Goal: Task Accomplishment & Management: Manage account settings

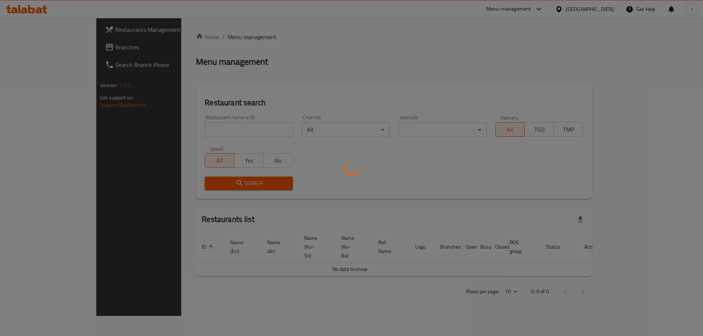
click at [175, 128] on div at bounding box center [351, 168] width 703 height 336
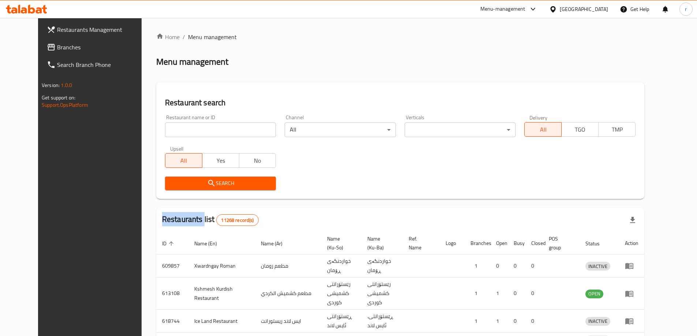
click at [175, 128] on div at bounding box center [348, 168] width 697 height 336
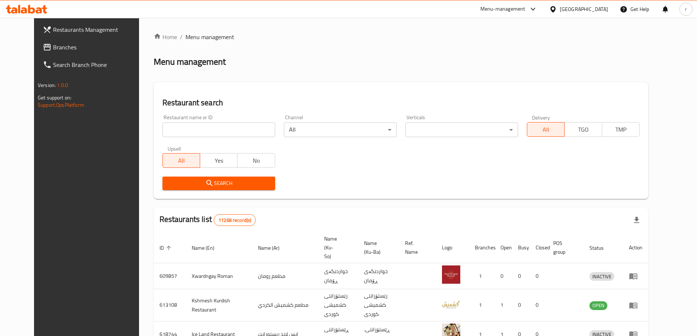
click at [162, 128] on input "search" at bounding box center [218, 130] width 113 height 15
paste input "675837"
type input "675837"
click at [204, 182] on span "Search" at bounding box center [218, 183] width 101 height 9
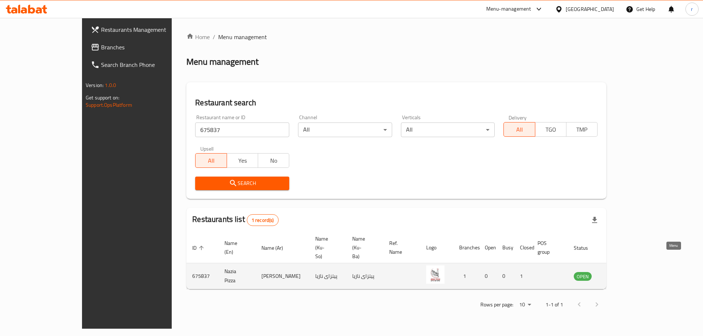
click at [621, 272] on icon "enhanced table" at bounding box center [616, 276] width 9 height 9
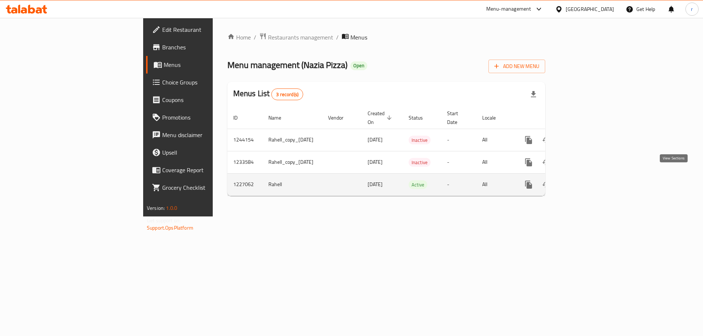
click at [585, 180] on icon "enhanced table" at bounding box center [581, 184] width 9 height 9
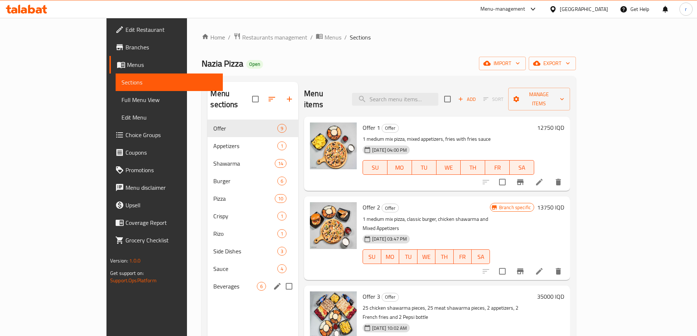
click at [207, 278] on div "Beverages 6" at bounding box center [252, 287] width 91 height 18
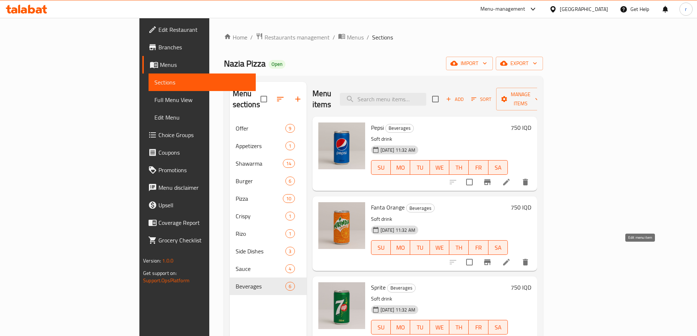
click at [511, 258] on icon at bounding box center [506, 262] width 9 height 9
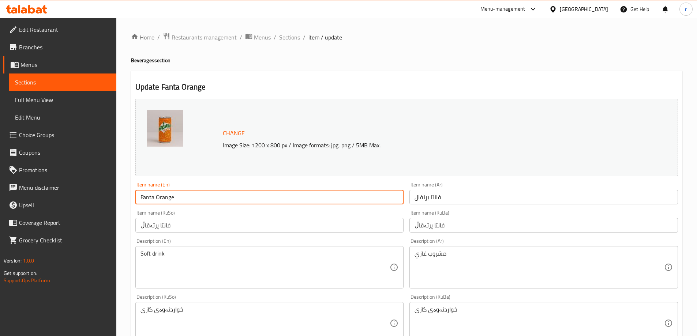
drag, startPoint x: 183, startPoint y: 200, endPoint x: 115, endPoint y: 202, distance: 67.7
click at [115, 202] on div "Edit Restaurant Branches Menus Sections Full Menu View Edit Menu Choice Groups …" at bounding box center [348, 315] width 697 height 594
paste input "Mirind"
type input "[PERSON_NAME]"
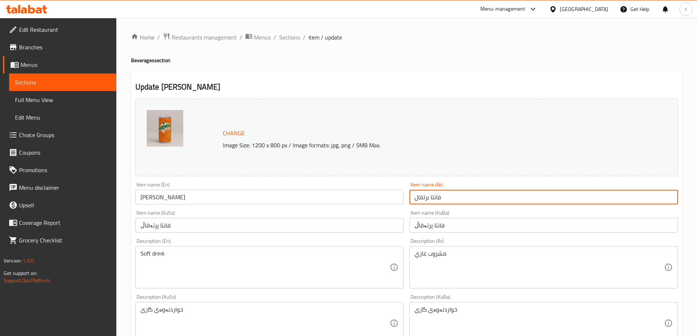
drag, startPoint x: 455, startPoint y: 194, endPoint x: 390, endPoint y: 200, distance: 65.4
click at [390, 200] on div "Change Image Size: 1200 x 800 px / Image formats: jpg, png / 5MB Max. Item name…" at bounding box center [406, 301] width 548 height 410
paste input "ميرند"
type input "ميرندا برتقال"
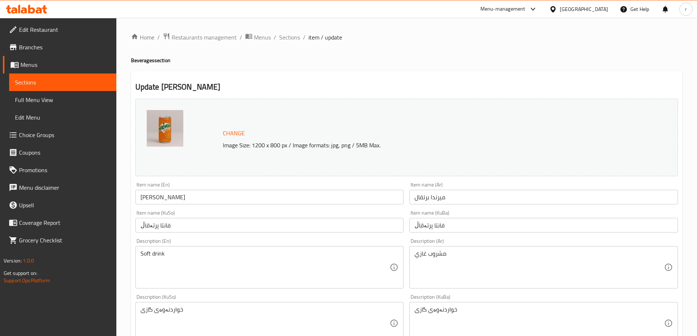
drag, startPoint x: 172, startPoint y: 219, endPoint x: 146, endPoint y: 223, distance: 25.9
click at [146, 223] on div "Item name (KuSo) فانتا پرتەقاڵ Item name (KuSo)" at bounding box center [269, 221] width 269 height 22
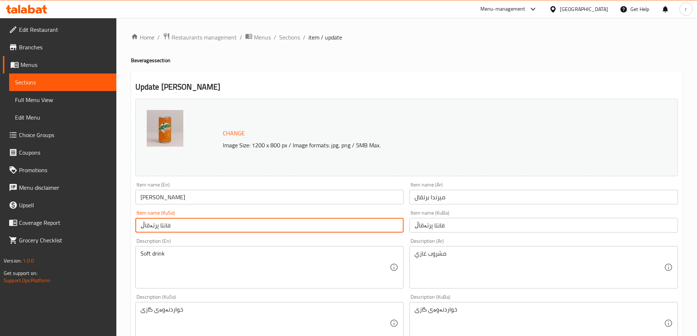
drag, startPoint x: 172, startPoint y: 224, endPoint x: 106, endPoint y: 229, distance: 65.3
click at [106, 229] on div "Edit Restaurant Branches Menus Sections Full Menu View Edit Menu Choice Groups …" at bounding box center [348, 315] width 697 height 594
paste input "میرند"
type input "میرندا پرتەقاڵ"
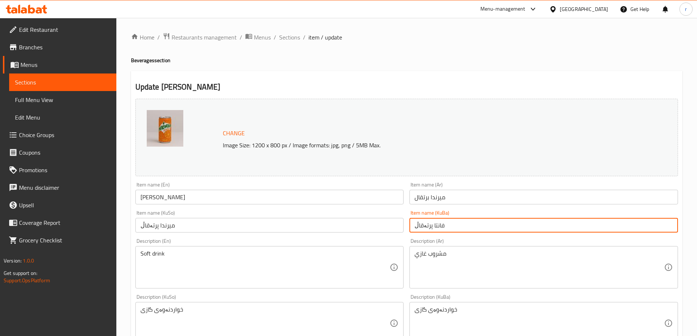
drag, startPoint x: 453, startPoint y: 224, endPoint x: 386, endPoint y: 236, distance: 68.2
click at [386, 237] on div "Change Image Size: 1200 x 800 px / Image formats: jpg, png / 5MB Max. Item name…" at bounding box center [406, 301] width 548 height 410
paste input "میرند"
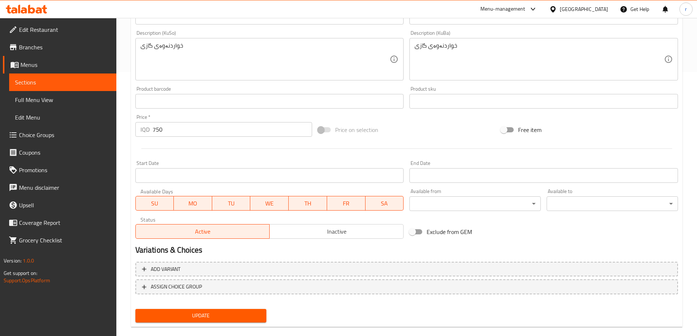
scroll to position [276, 0]
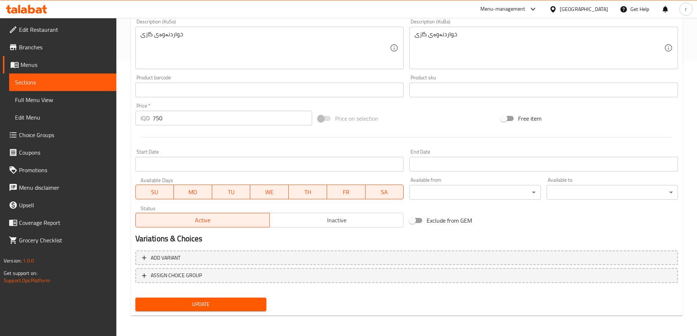
type input "میرندا پرتەقاڵ"
click at [192, 307] on span "Update" at bounding box center [201, 304] width 120 height 9
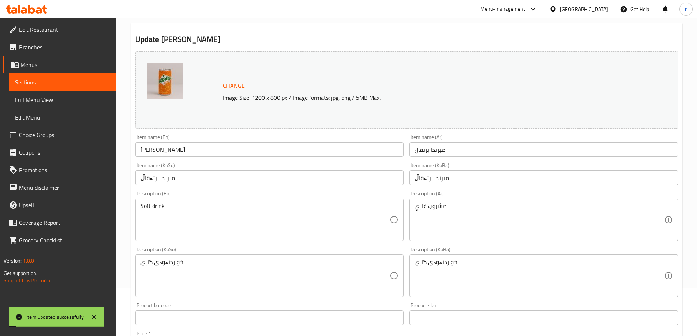
scroll to position [0, 0]
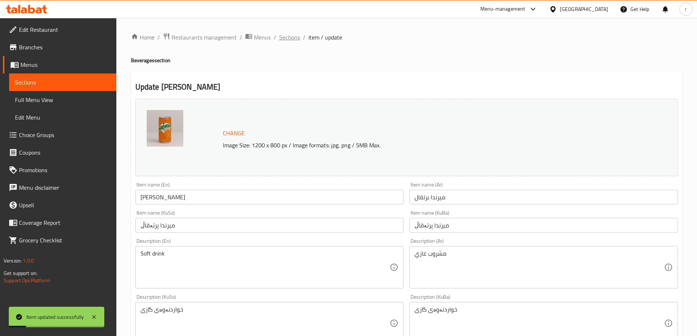
click at [284, 41] on span "Sections" at bounding box center [289, 37] width 21 height 9
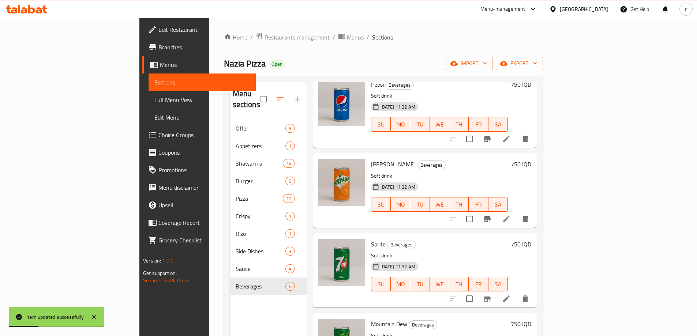
scroll to position [61, 0]
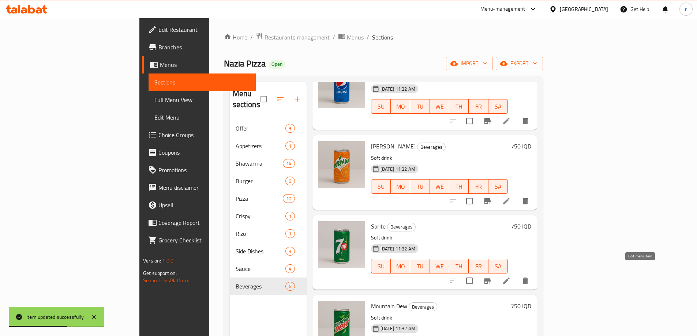
click at [511, 277] on icon at bounding box center [506, 281] width 9 height 9
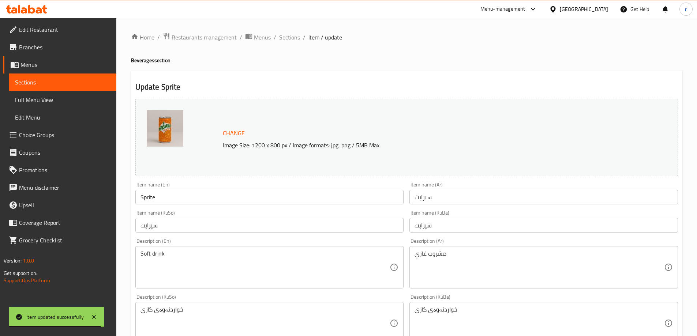
click at [289, 41] on span "Sections" at bounding box center [289, 37] width 21 height 9
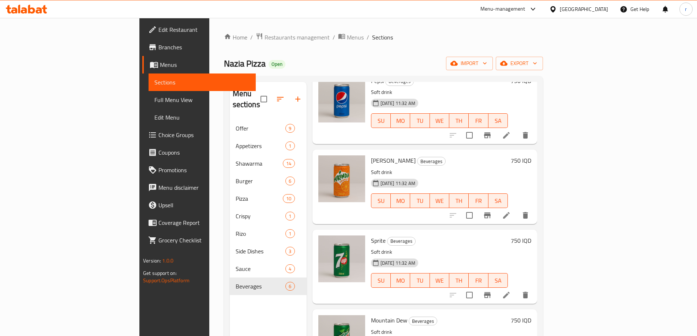
scroll to position [61, 0]
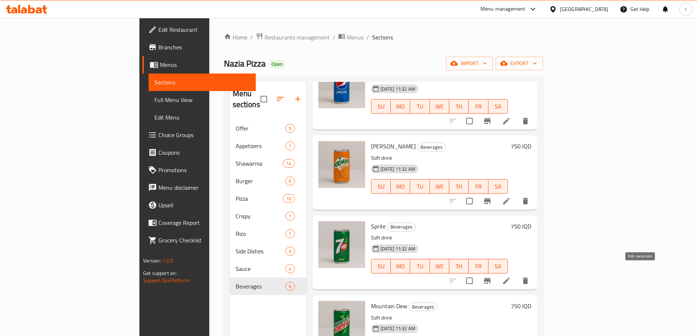
click at [511, 277] on icon at bounding box center [506, 281] width 9 height 9
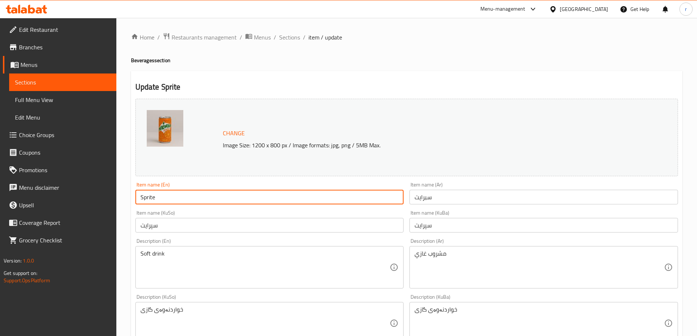
drag, startPoint x: 170, startPoint y: 197, endPoint x: 103, endPoint y: 203, distance: 67.6
click at [103, 203] on div "Edit Restaurant Branches Menus Sections Full Menu View Edit Menu Choice Groups …" at bounding box center [348, 315] width 697 height 594
paste input "7 Up"
type input "7 Up"
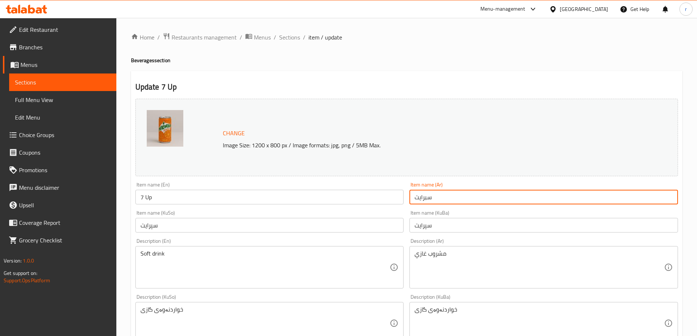
drag, startPoint x: 435, startPoint y: 199, endPoint x: 372, endPoint y: 198, distance: 63.7
click at [372, 198] on div "Change Image Size: 1200 x 800 px / Image formats: jpg, png / 5MB Max. Item name…" at bounding box center [406, 301] width 548 height 410
paste input "فن أب"
type input "سفن أب"
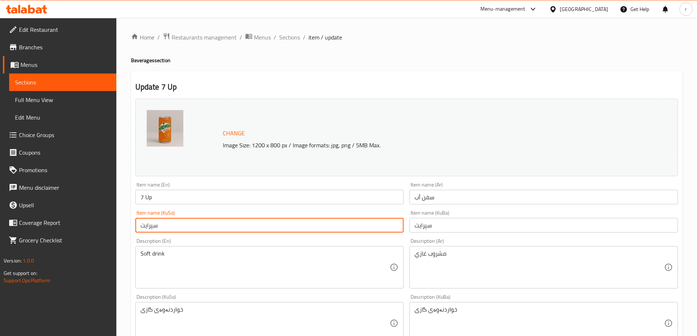
drag, startPoint x: 179, startPoint y: 233, endPoint x: 128, endPoint y: 234, distance: 51.6
click at [128, 234] on div "Home / Restaurants management / Menus / Sections / item / update Beverages sect…" at bounding box center [406, 315] width 581 height 594
paste input "ێڤن ئاپ"
type input "سێڤن ئاپ"
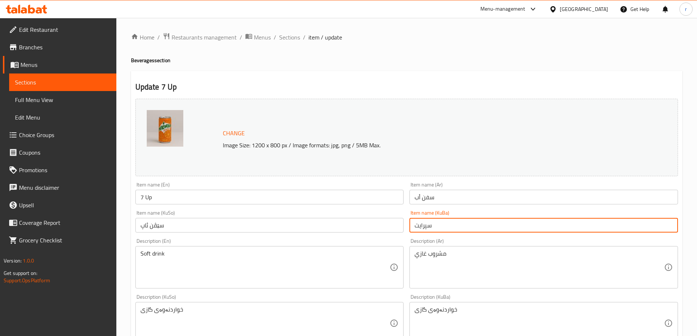
drag, startPoint x: 454, startPoint y: 229, endPoint x: 335, endPoint y: 227, distance: 118.9
click at [337, 227] on div "Change Image Size: 1200 x 800 px / Image formats: jpg, png / 5MB Max. Item name…" at bounding box center [406, 301] width 548 height 410
paste input "ێڤن ئاپ"
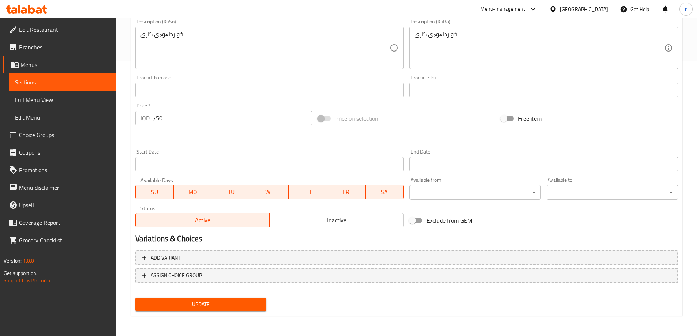
type input "سێڤن ئاپ"
click at [191, 307] on span "Update" at bounding box center [201, 304] width 120 height 9
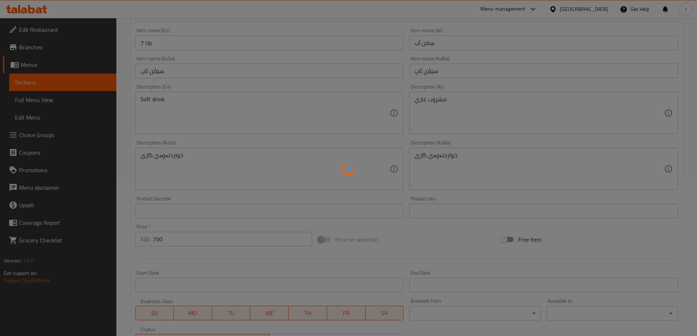
scroll to position [93, 0]
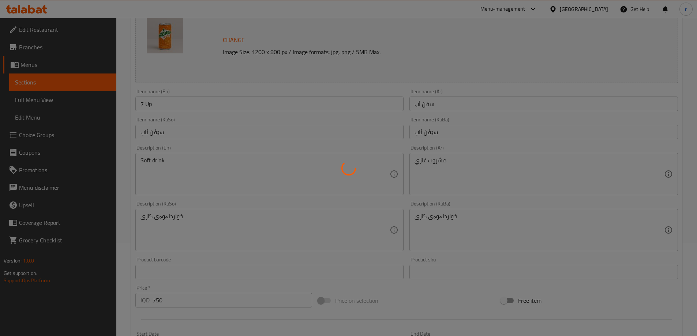
click at [38, 98] on div at bounding box center [348, 168] width 697 height 336
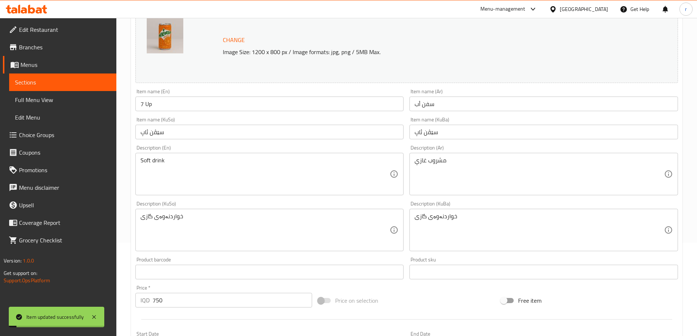
click at [38, 98] on span "Full Menu View" at bounding box center [63, 100] width 96 height 9
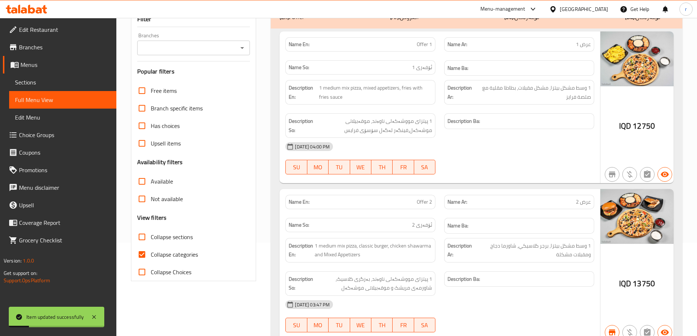
click at [179, 252] on span "Collapse categories" at bounding box center [174, 254] width 47 height 9
click at [151, 252] on input "Collapse categories" at bounding box center [142, 255] width 18 height 18
checkbox input "false"
click at [178, 236] on span "Collapse sections" at bounding box center [172, 237] width 42 height 9
click at [151, 236] on input "Collapse sections" at bounding box center [142, 237] width 18 height 18
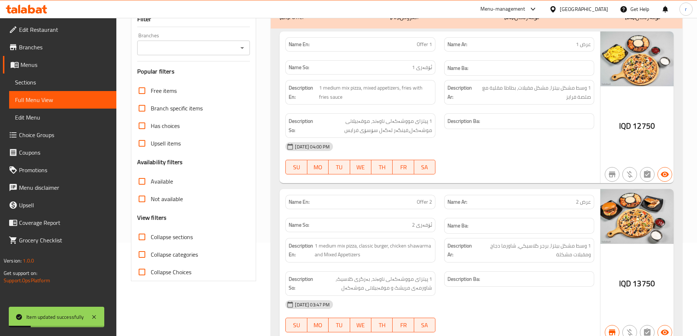
checkbox input "true"
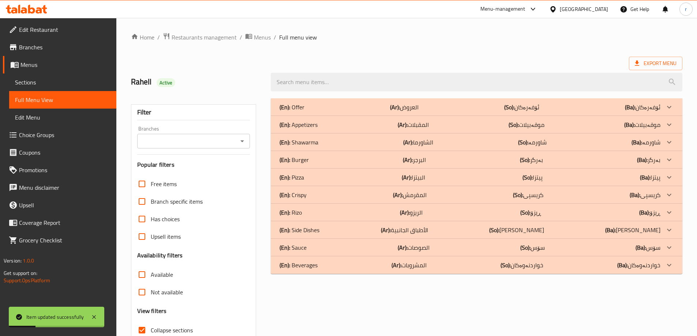
click at [183, 139] on input "Branches" at bounding box center [187, 141] width 97 height 10
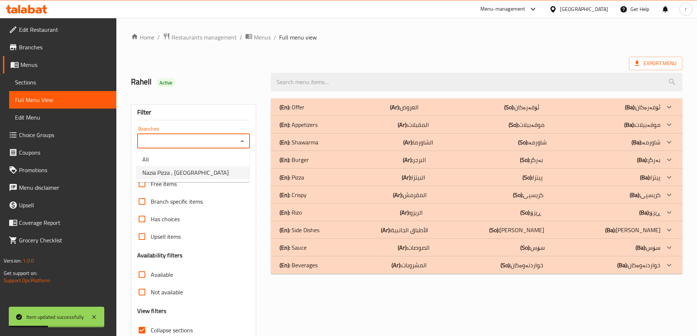
click at [179, 173] on span "Nazia Pizza , Havalan" at bounding box center [185, 172] width 86 height 9
type input "Nazia Pizza , Havalan"
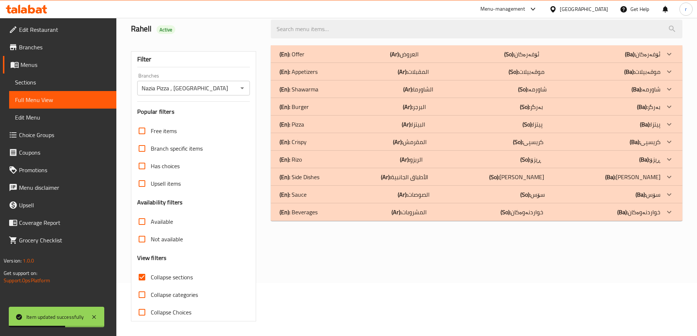
click at [330, 59] on div "(En): Beverages (Ar): المشروبات (So): خواردنەوەکان (Ba): خواردنەوەکان" at bounding box center [470, 54] width 381 height 9
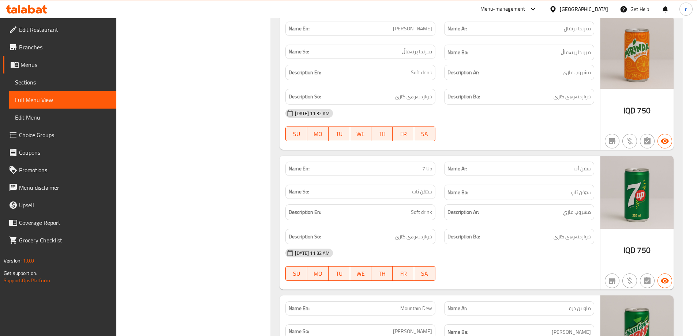
scroll to position [389, 0]
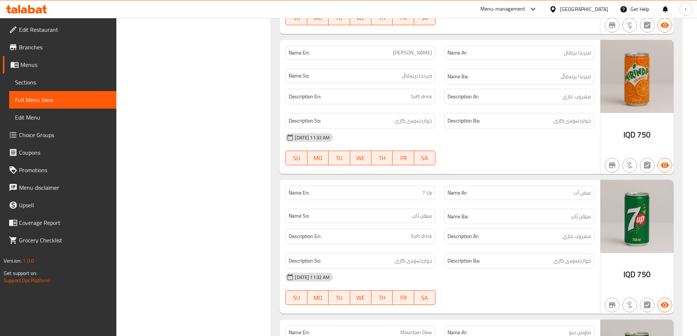
click at [34, 13] on icon at bounding box center [26, 9] width 41 height 9
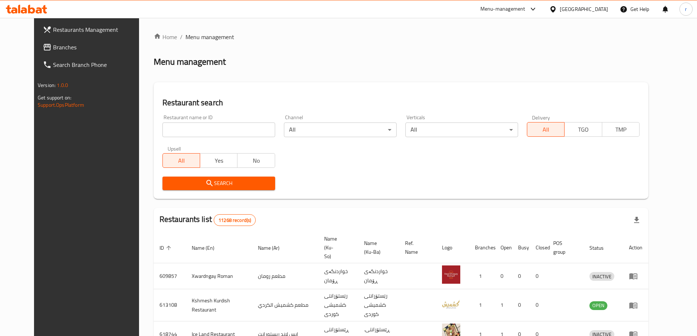
click at [162, 130] on input "search" at bounding box center [218, 130] width 113 height 15
type input "حدائق الشام"
click button "Search" at bounding box center [218, 184] width 113 height 14
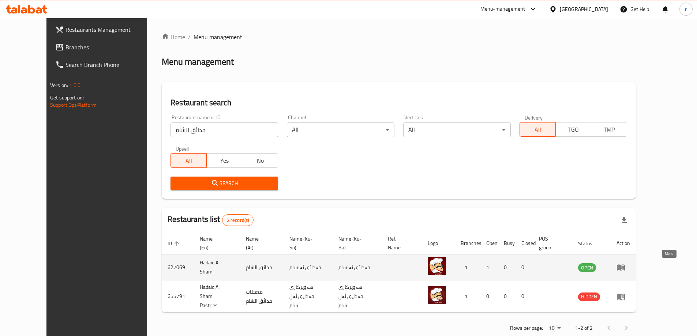
click at [625, 265] on icon "enhanced table" at bounding box center [621, 268] width 8 height 6
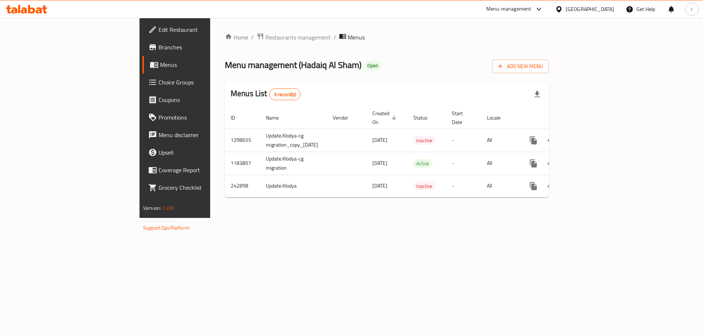
click at [158, 48] on span "Branches" at bounding box center [204, 47] width 93 height 9
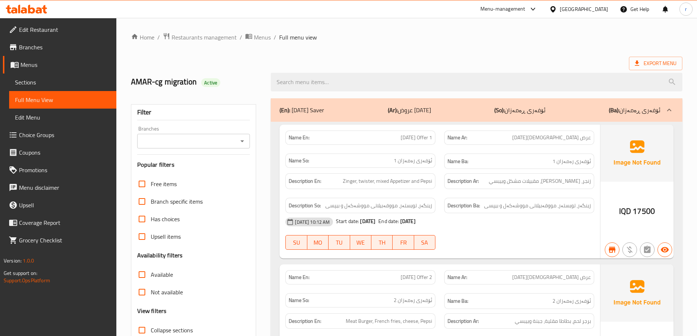
click at [40, 9] on icon at bounding box center [39, 10] width 6 height 6
